Goal: Transaction & Acquisition: Book appointment/travel/reservation

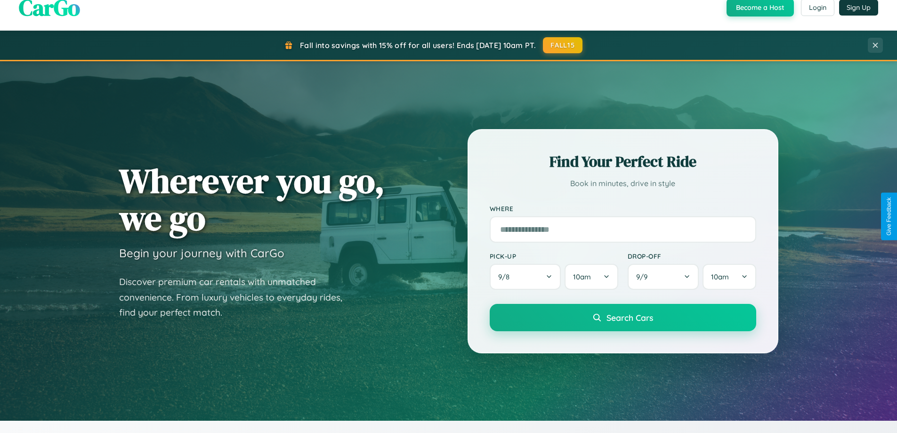
scroll to position [648, 0]
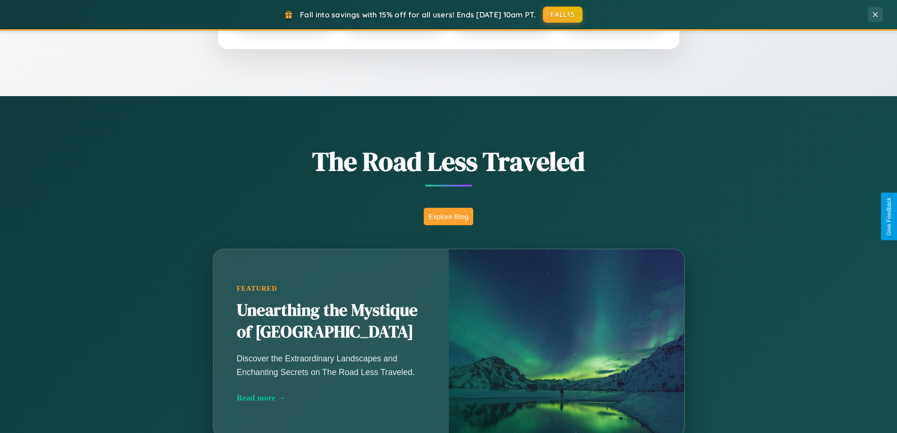
click at [448, 216] on button "Explore Blog" at bounding box center [448, 216] width 49 height 17
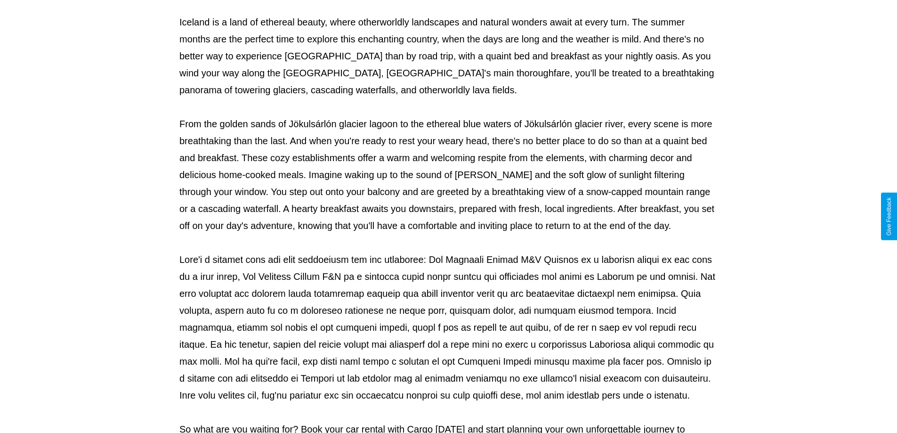
scroll to position [305, 0]
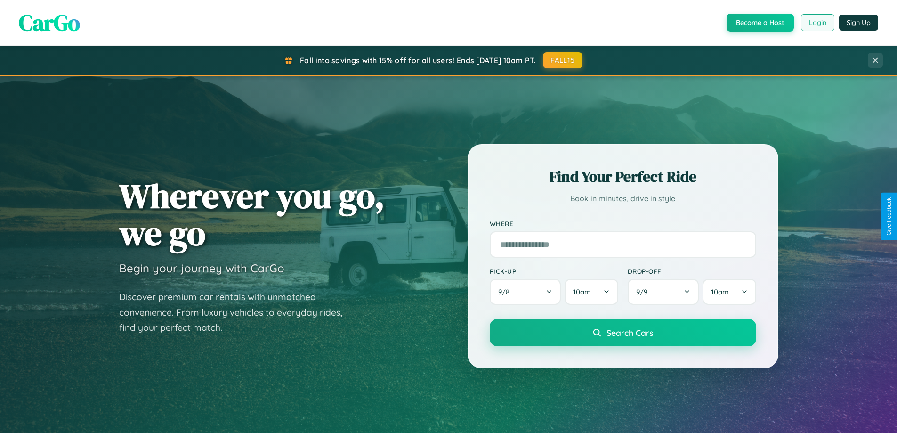
click at [817, 23] on button "Login" at bounding box center [817, 22] width 33 height 17
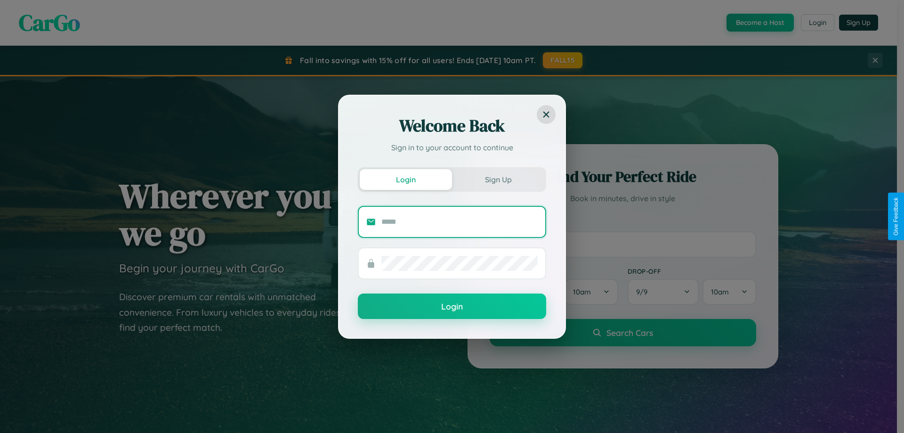
click at [460, 221] on input "text" at bounding box center [460, 221] width 156 height 15
type input "**********"
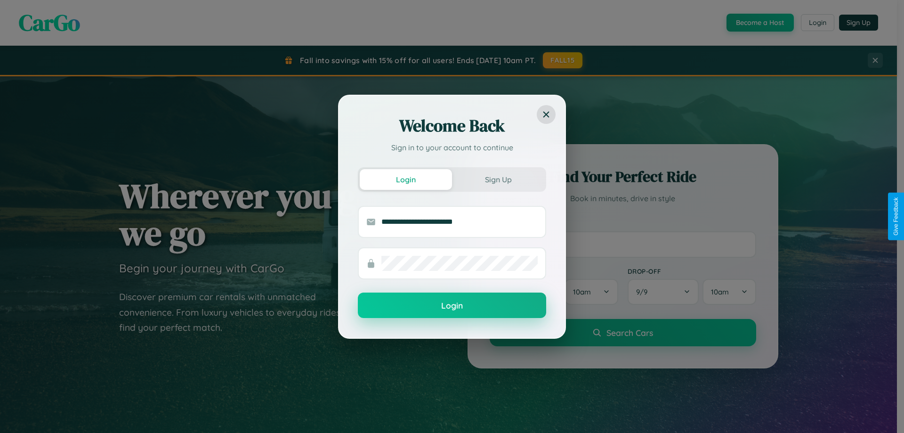
click at [452, 306] on button "Login" at bounding box center [452, 304] width 188 height 25
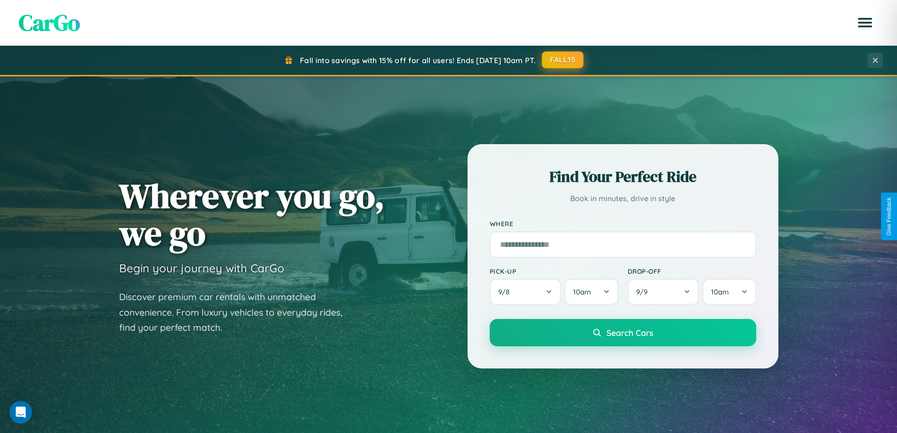
click at [563, 60] on button "FALL15" at bounding box center [562, 59] width 41 height 17
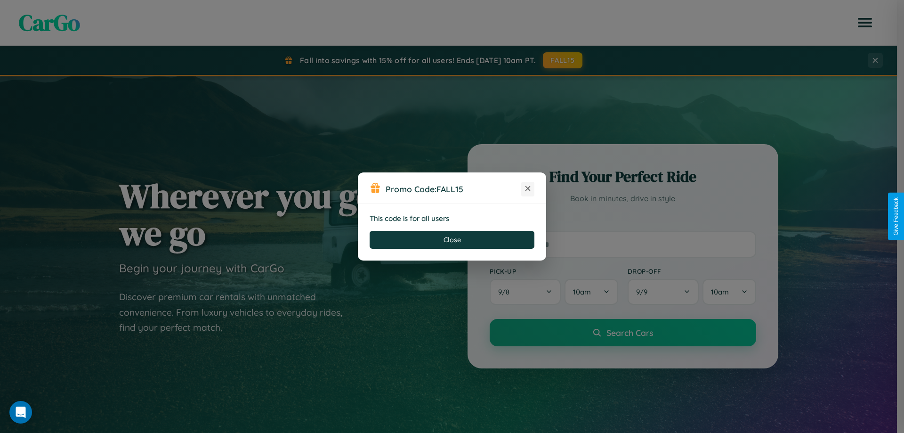
click at [528, 189] on icon at bounding box center [527, 188] width 9 height 9
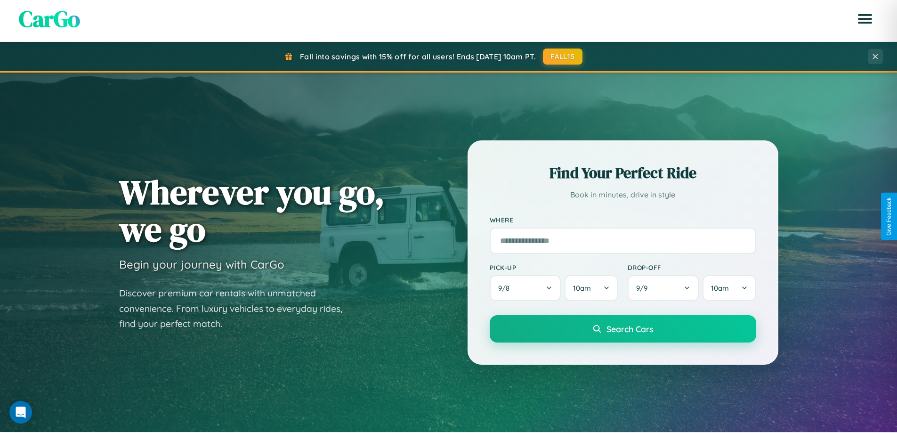
scroll to position [406, 0]
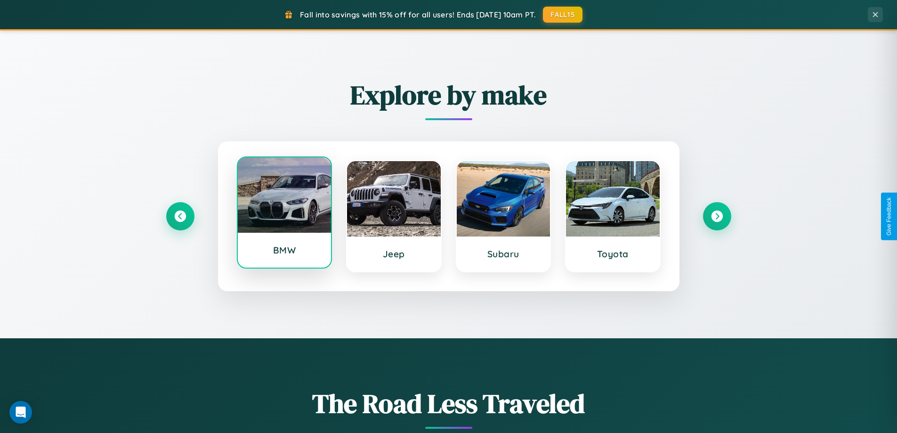
click at [284, 213] on div at bounding box center [285, 194] width 94 height 75
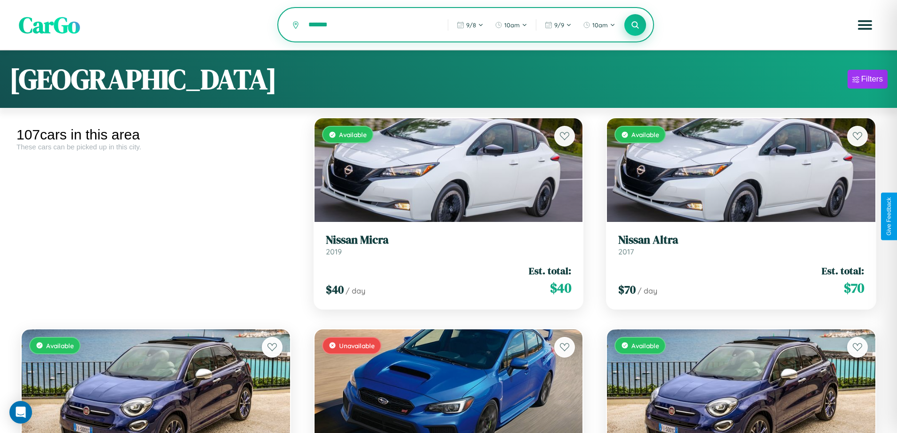
type input "*******"
click at [635, 25] on icon at bounding box center [635, 24] width 9 height 9
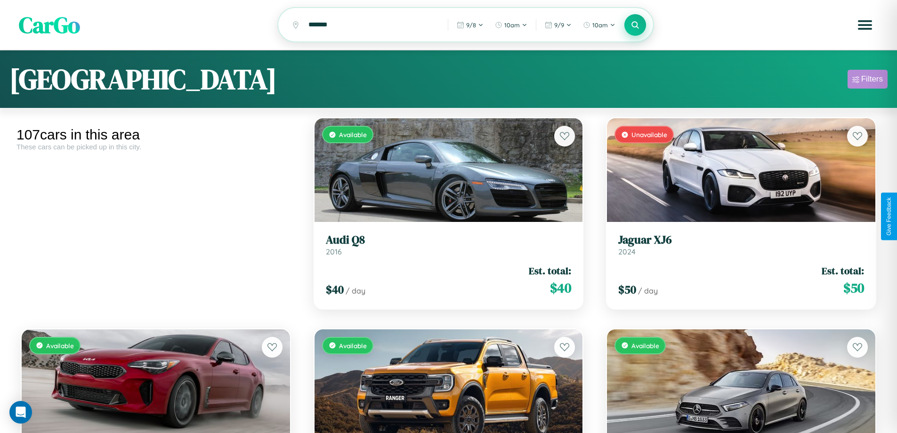
click at [868, 81] on div "Filters" at bounding box center [872, 78] width 22 height 9
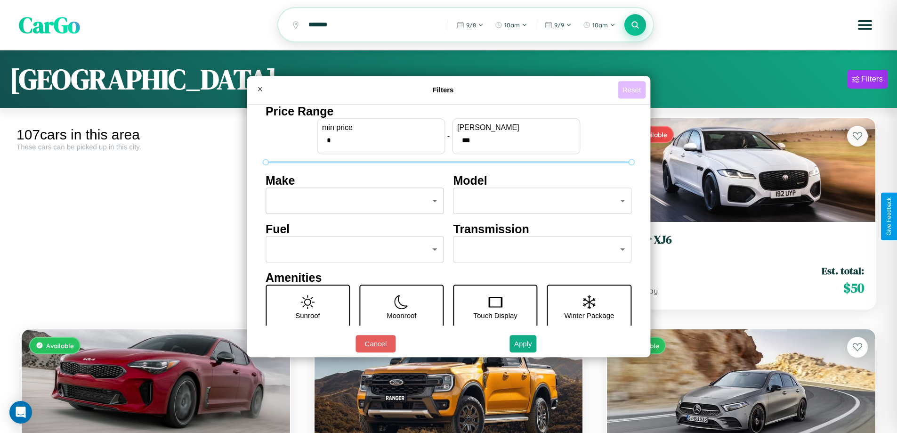
click at [633, 89] on button "Reset" at bounding box center [632, 89] width 28 height 17
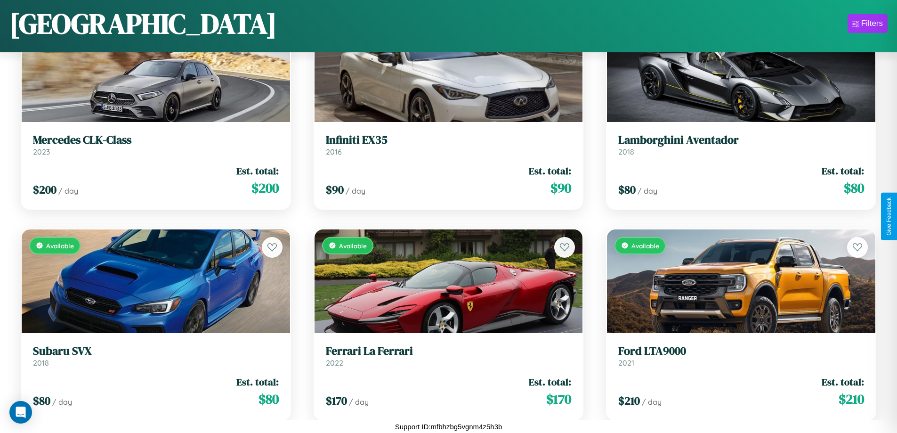
scroll to position [3085, 0]
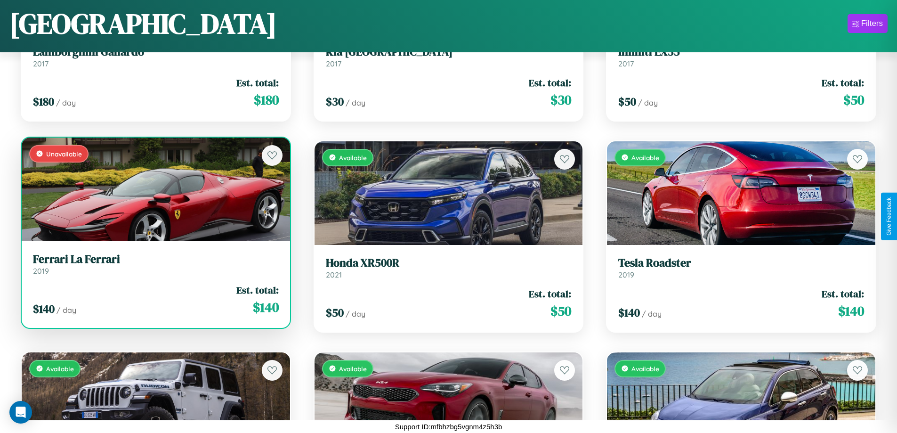
click at [154, 268] on link "Ferrari La Ferrari 2019" at bounding box center [156, 263] width 246 height 23
